Goal: Task Accomplishment & Management: Complete application form

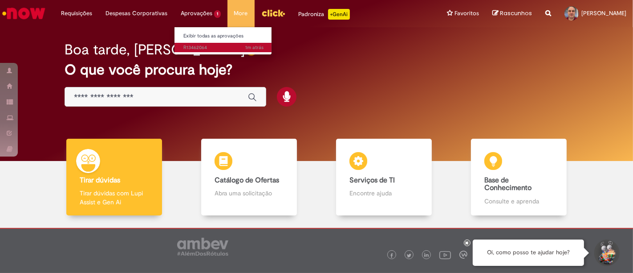
click at [193, 46] on span "1m atrás 1m atrás R13462064" at bounding box center [224, 47] width 80 height 7
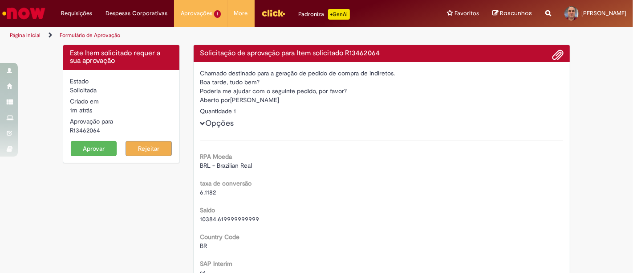
click at [99, 153] on button "Aprovar" at bounding box center [94, 148] width 46 height 15
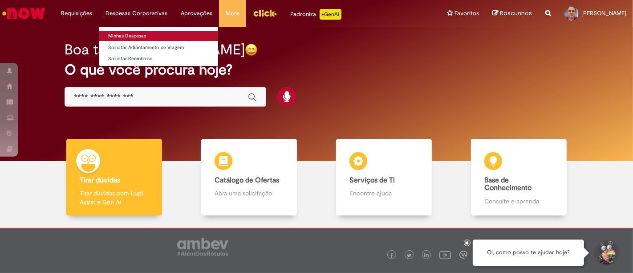
click at [126, 36] on link "Minhas Despesas" at bounding box center [158, 36] width 119 height 10
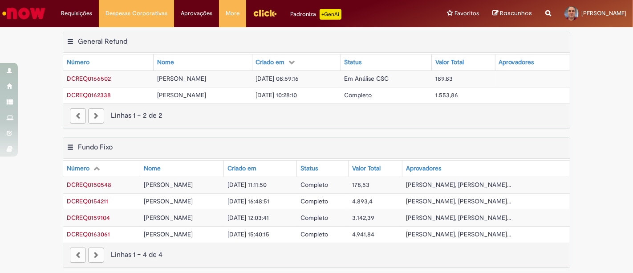
click at [374, 76] on span "Em Análise CSC" at bounding box center [367, 78] width 45 height 8
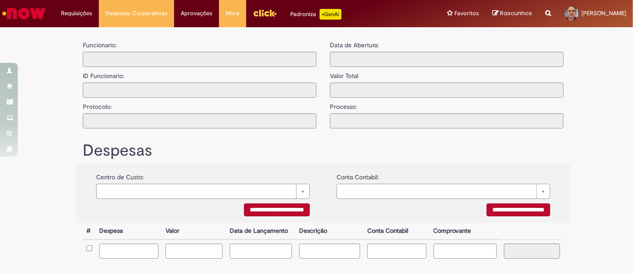
type input "**********"
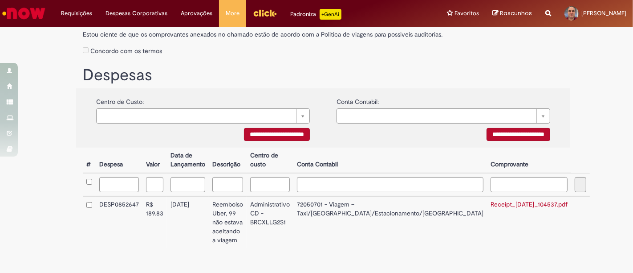
scroll to position [152, 0]
